Goal: Task Accomplishment & Management: Complete application form

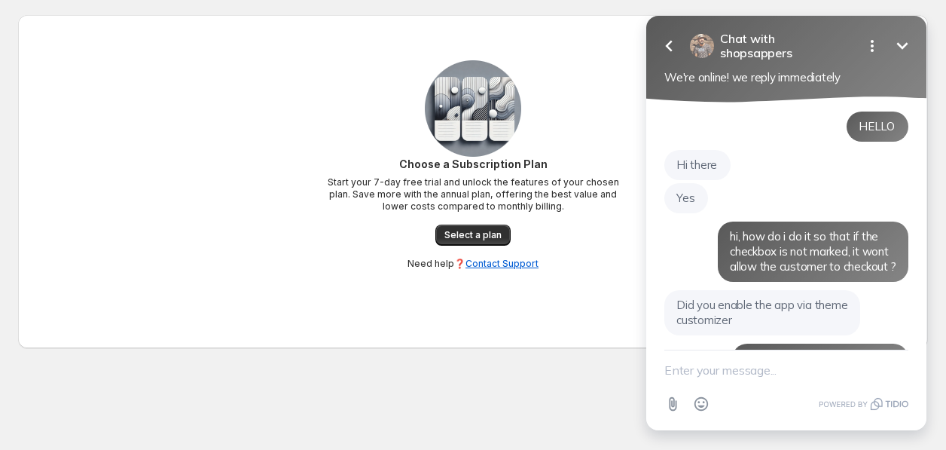
scroll to position [1322, 0]
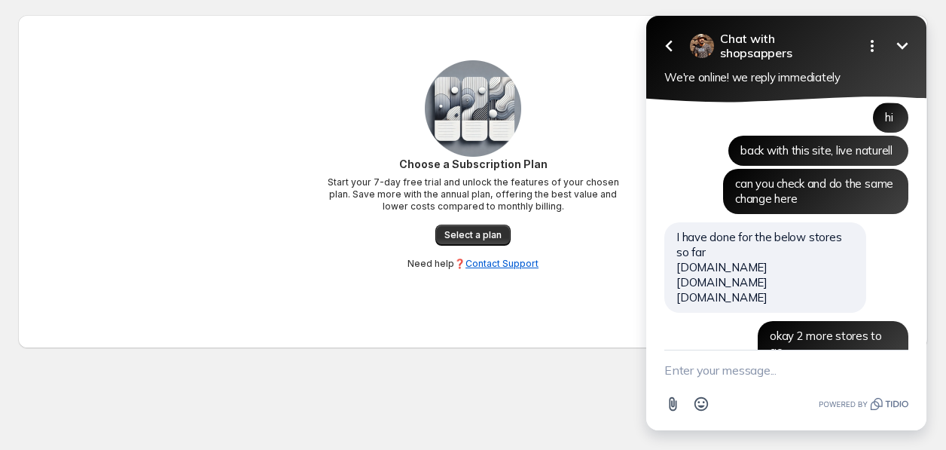
click at [710, 362] on textarea "New message" at bounding box center [786, 369] width 244 height 39
type textarea "okay this is the new one"
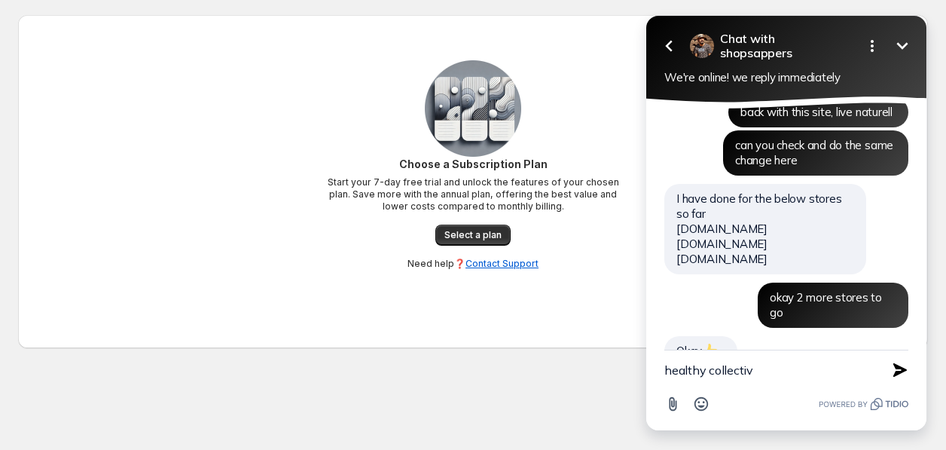
type textarea "healthy collective"
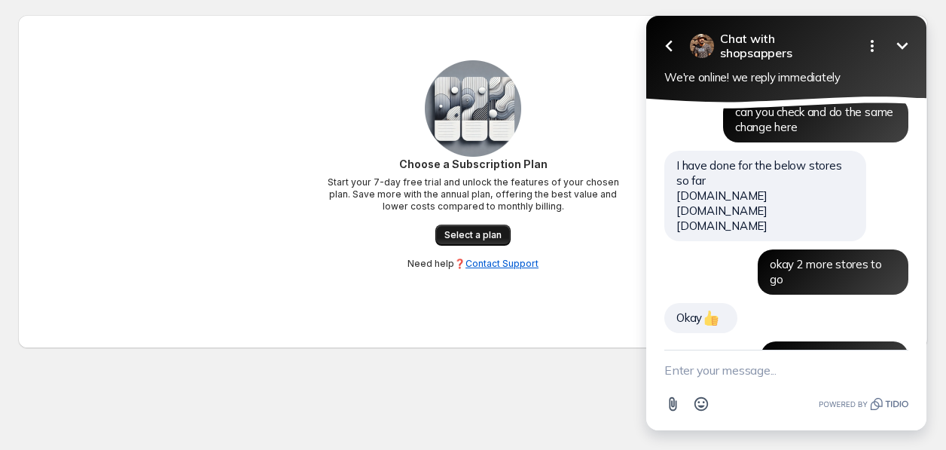
click at [459, 237] on span "Select a plan" at bounding box center [472, 235] width 57 height 12
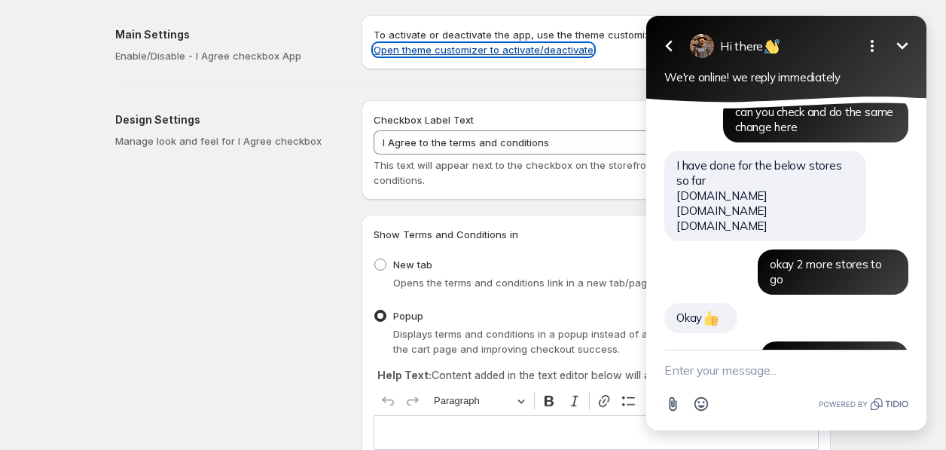
click at [465, 48] on link "Open theme customizer to activate/deactivate" at bounding box center [484, 50] width 220 height 12
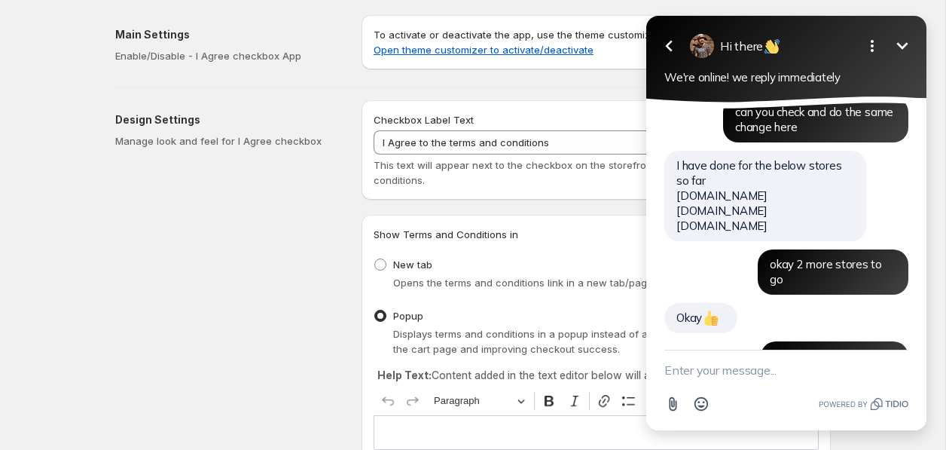
click at [780, 371] on textarea "New message" at bounding box center [786, 369] width 244 height 39
type textarea "lmk when done"
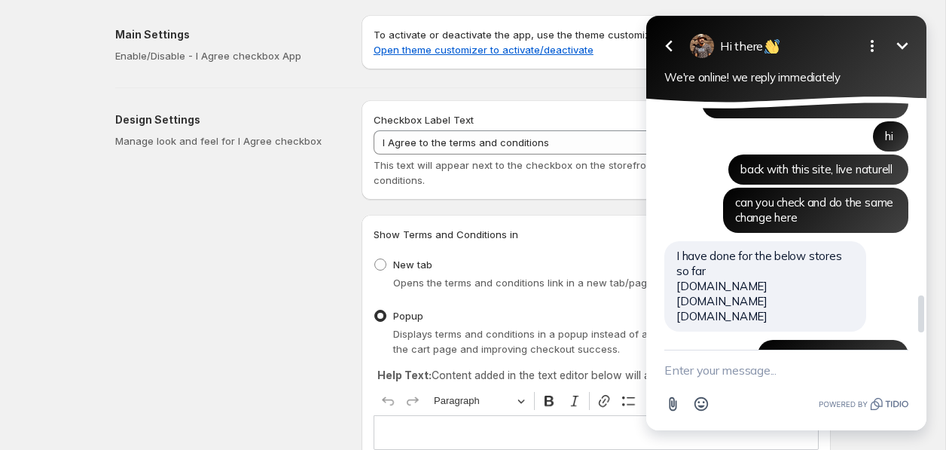
scroll to position [1427, 0]
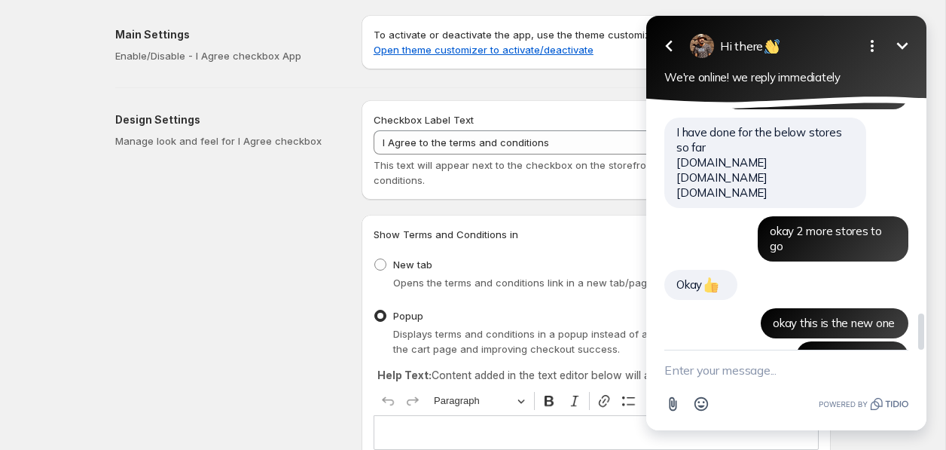
click at [706, 353] on textarea "New message" at bounding box center [786, 369] width 244 height 39
paste textarea "6tbjdw-ei"
type textarea "for this store id 6tbjdw-ei"
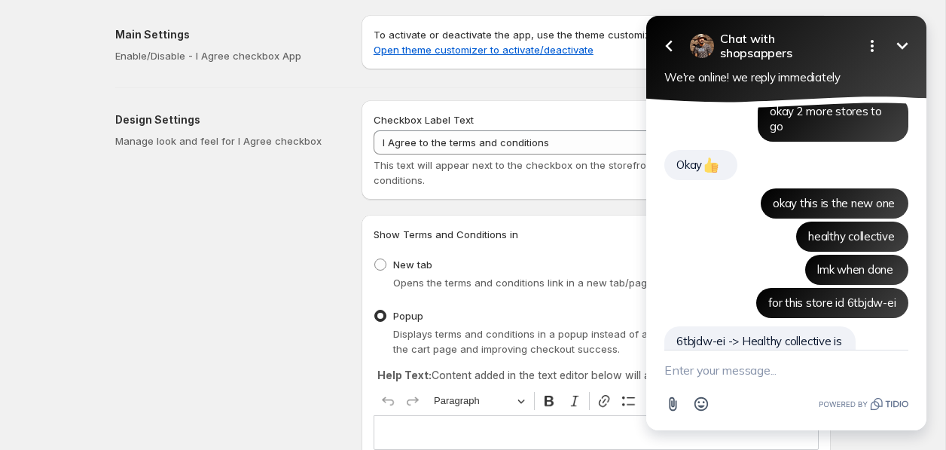
scroll to position [1514, 0]
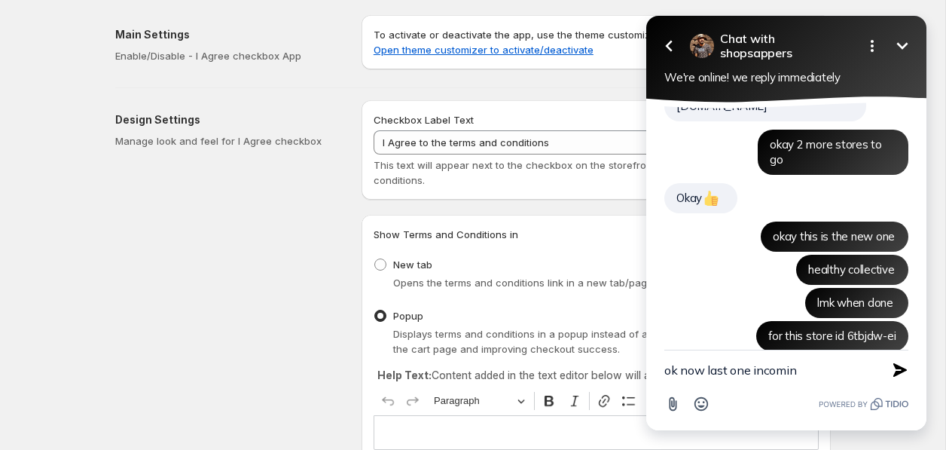
type textarea "ok now last one incoming"
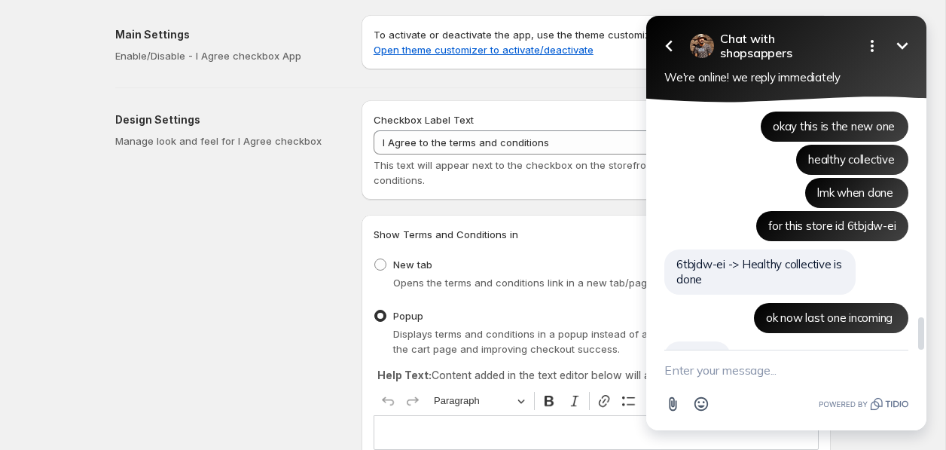
scroll to position [1591, 0]
